Goal: Transaction & Acquisition: Purchase product/service

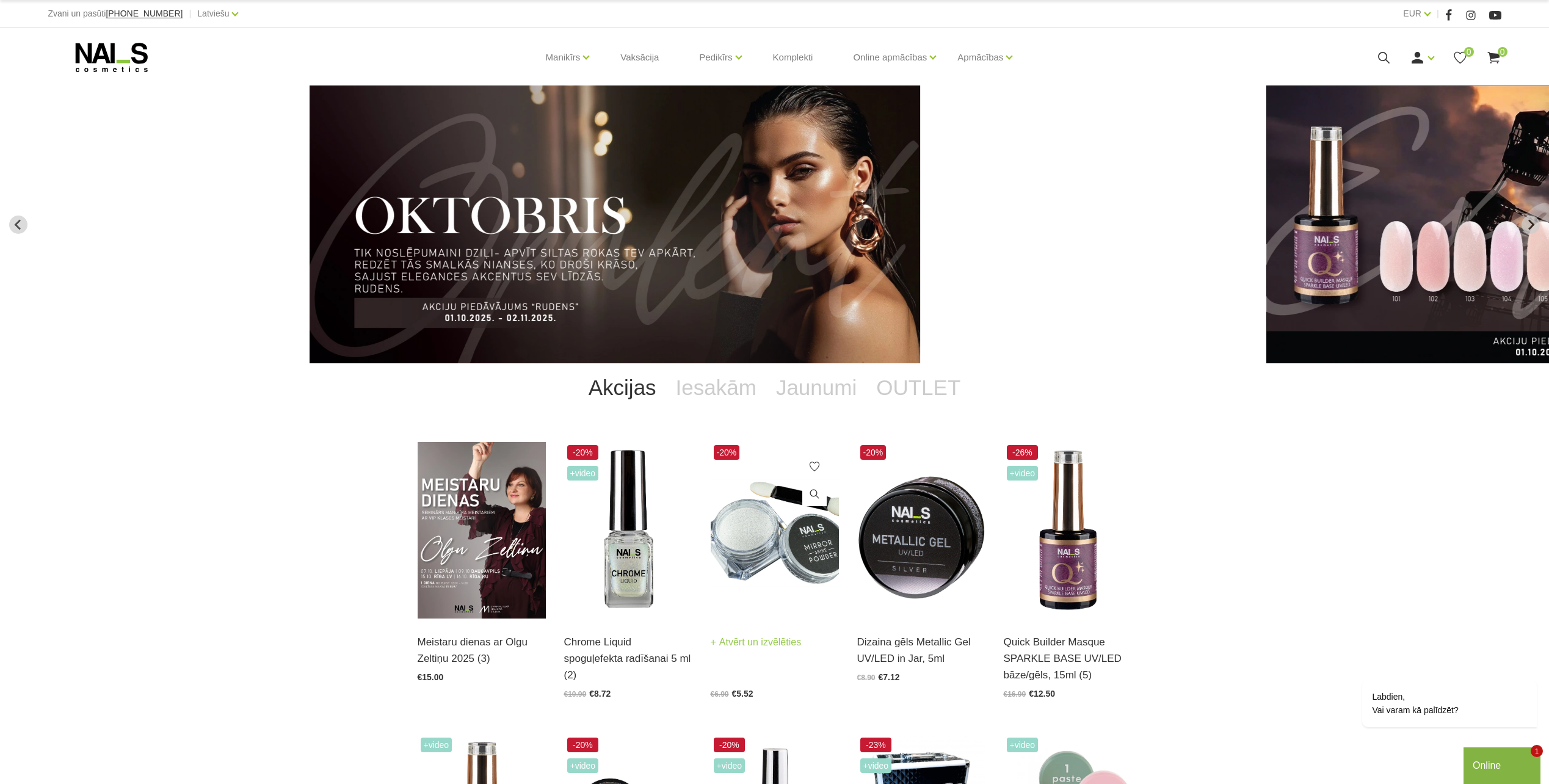
click at [758, 563] on img at bounding box center [774, 530] width 128 height 177
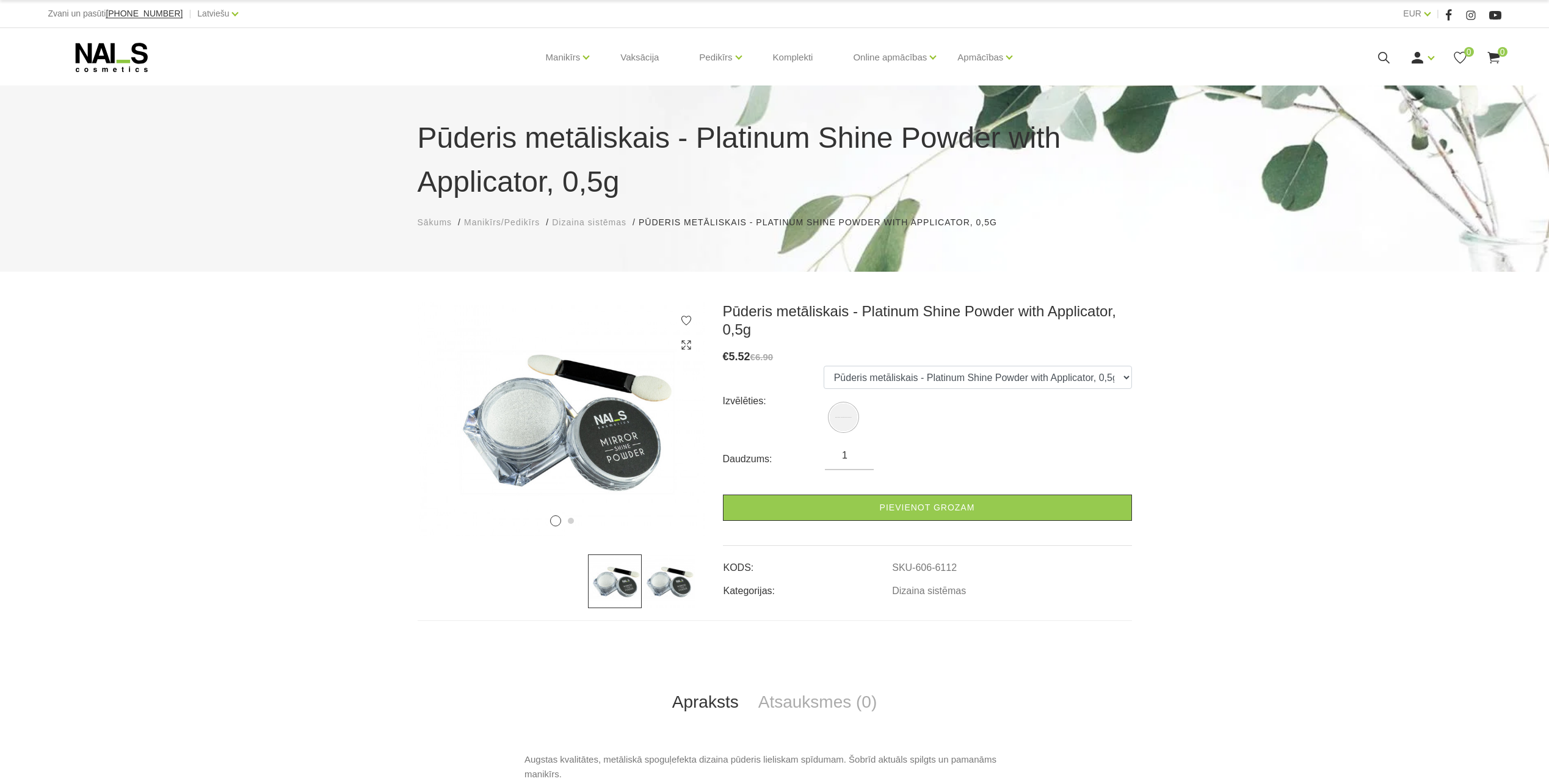
click at [95, 51] on icon at bounding box center [112, 57] width 128 height 31
